Goal: Task Accomplishment & Management: Manage account settings

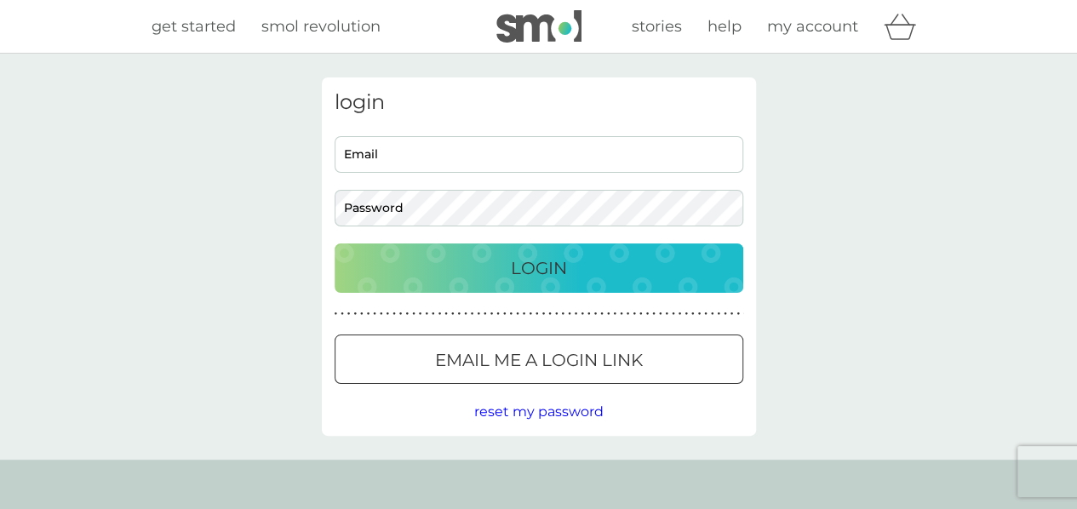
type input "[PERSON_NAME][EMAIL_ADDRESS][PERSON_NAME][DOMAIN_NAME]"
click at [553, 270] on p "Login" at bounding box center [539, 268] width 56 height 27
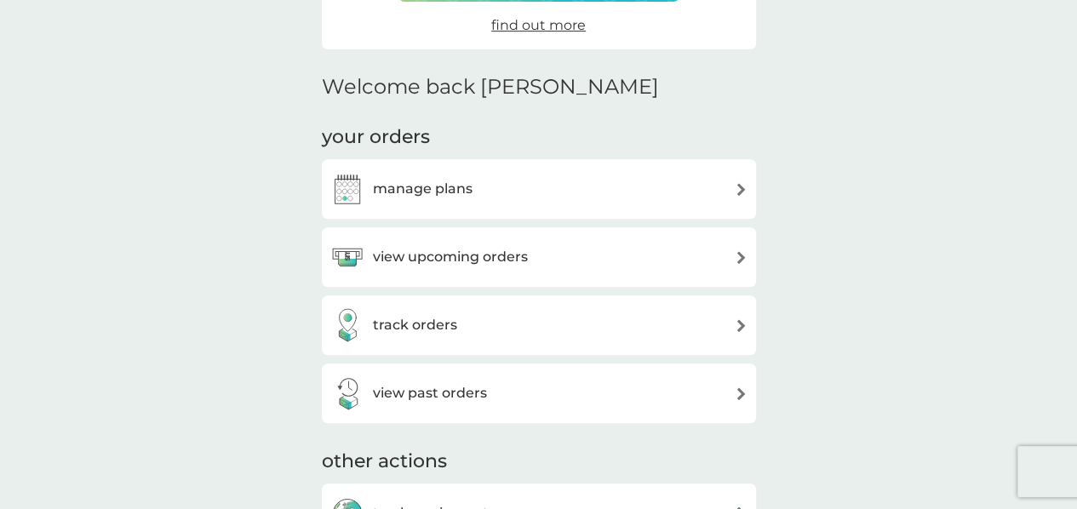
scroll to position [341, 0]
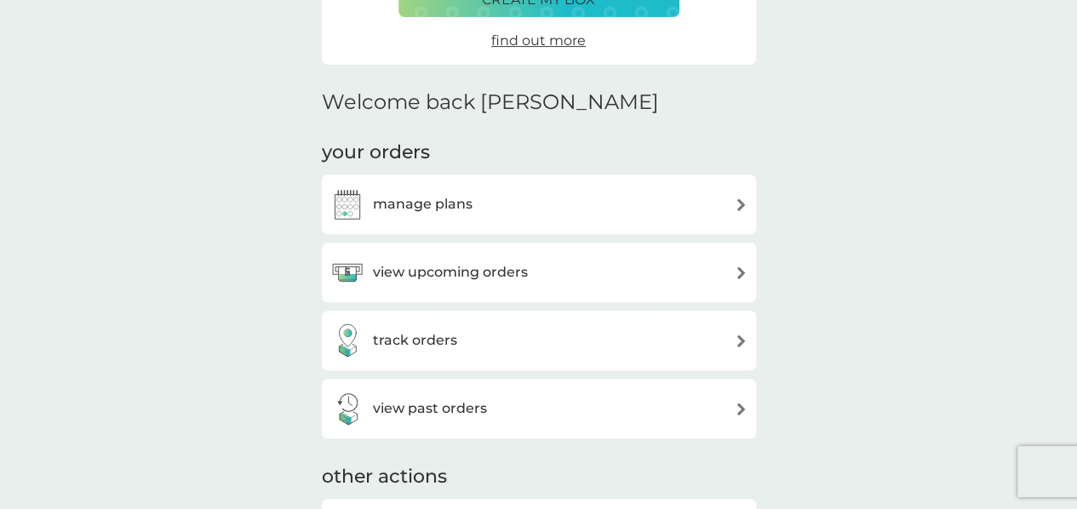
click at [495, 188] on div "manage plans" at bounding box center [538, 204] width 417 height 34
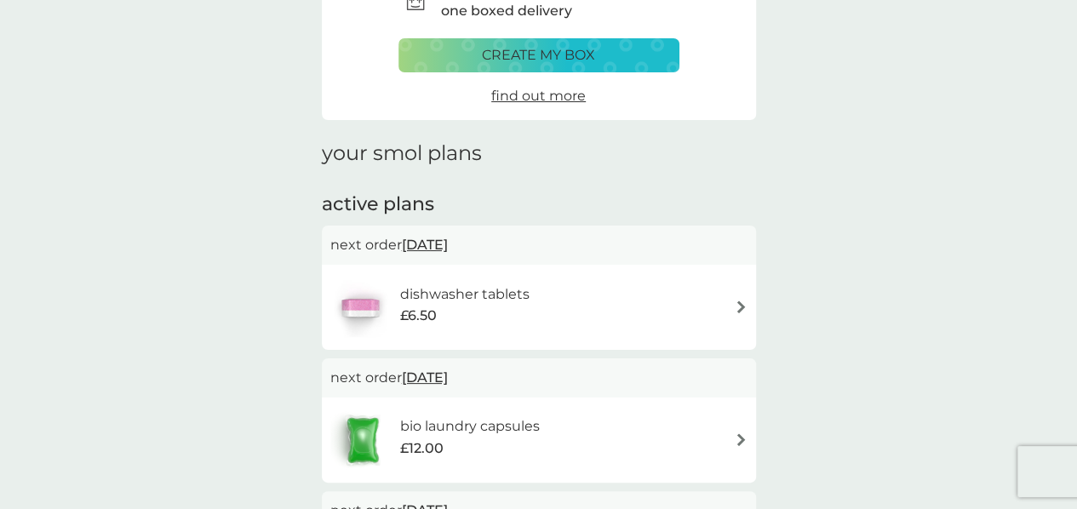
scroll to position [113, 0]
click at [460, 295] on h6 "dishwasher tablets" at bounding box center [463, 294] width 129 height 22
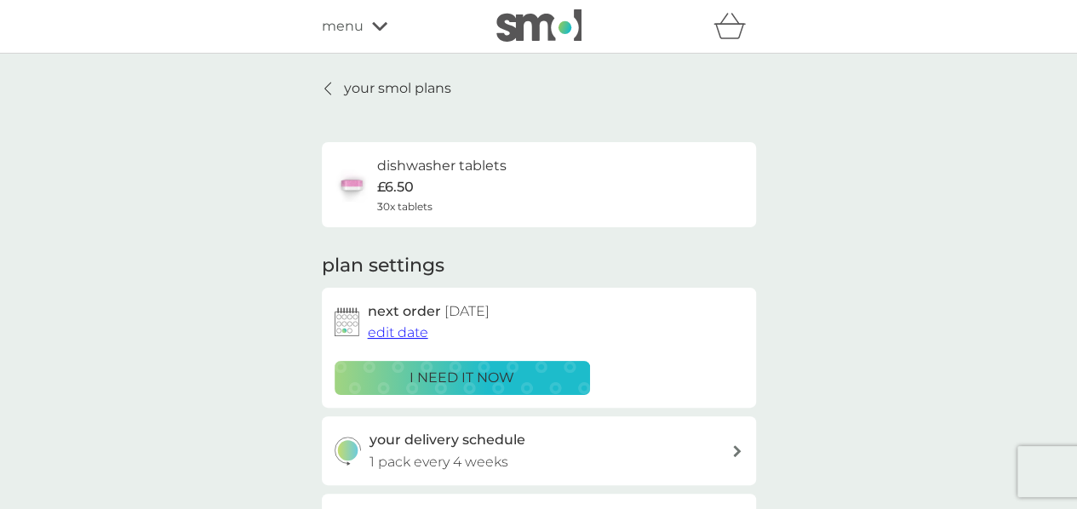
click at [411, 335] on span "edit date" at bounding box center [398, 332] width 60 height 16
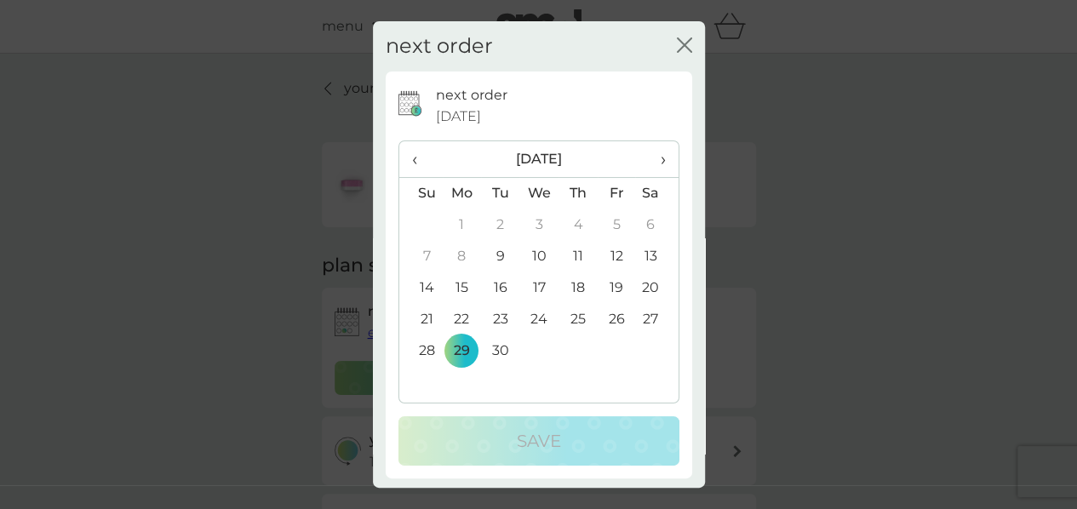
click at [495, 256] on td "9" at bounding box center [500, 256] width 38 height 31
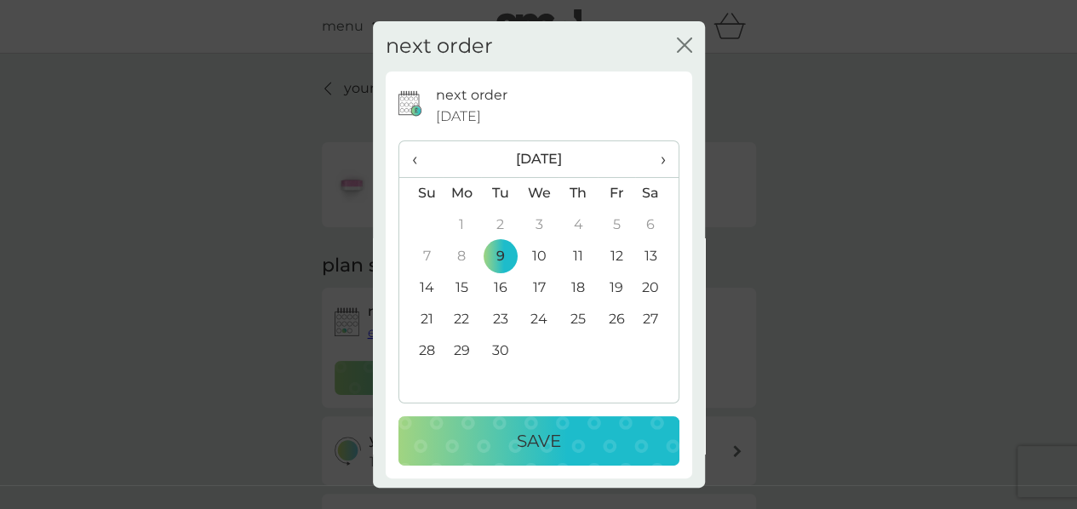
click at [503, 438] on div "Save" at bounding box center [538, 440] width 247 height 27
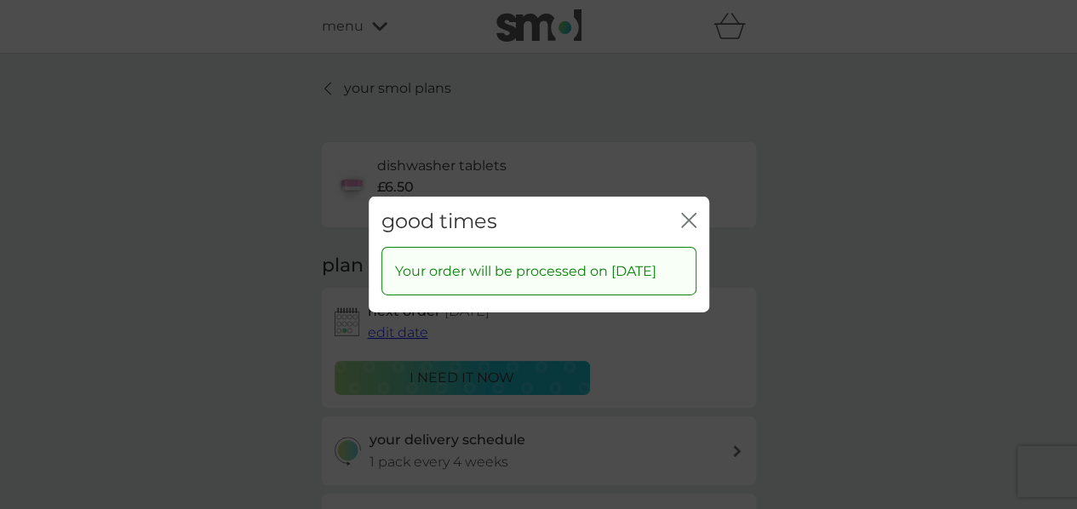
click at [687, 213] on icon "close" at bounding box center [688, 220] width 15 height 15
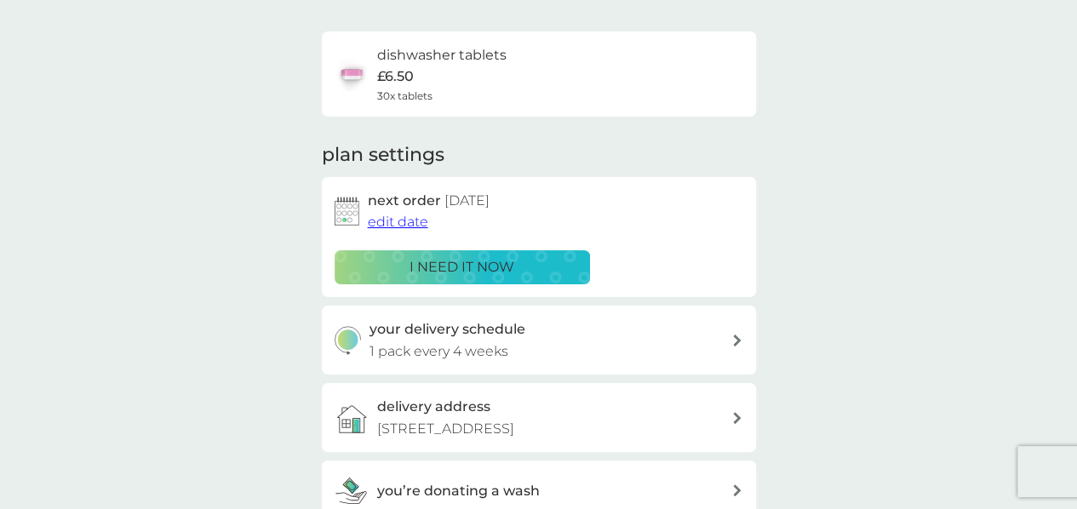
scroll to position [113, 0]
